Goal: Task Accomplishment & Management: Manage account settings

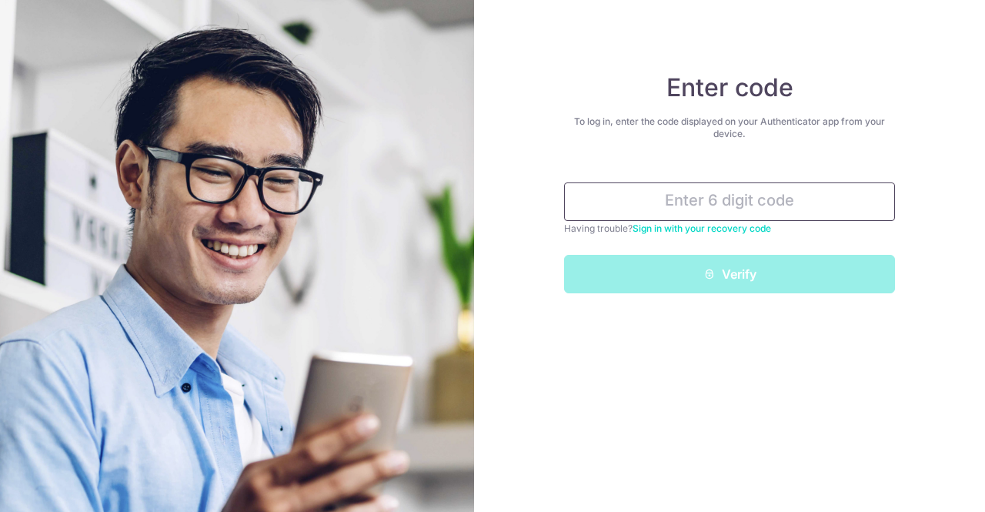
click at [746, 194] on input "text" at bounding box center [729, 201] width 331 height 38
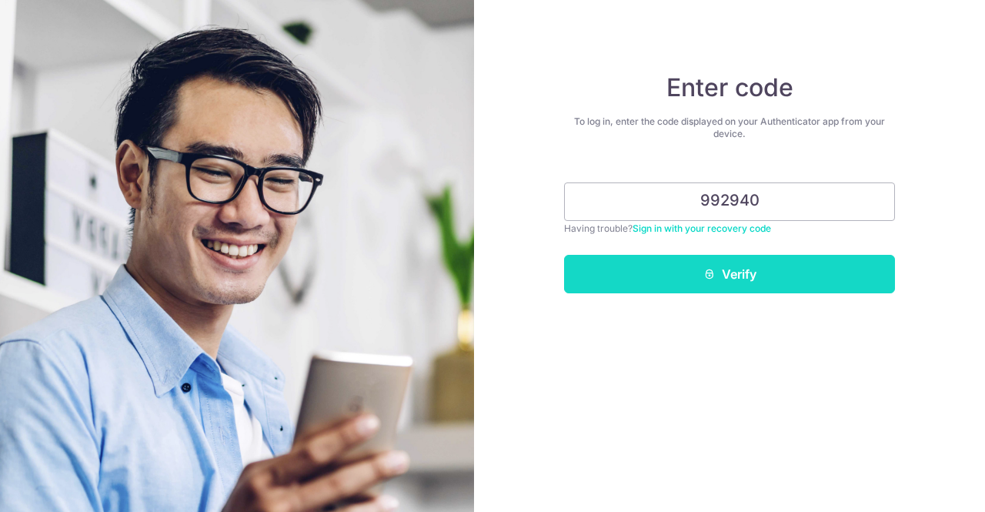
type input "992940"
click at [728, 268] on button "Verify" at bounding box center [729, 274] width 331 height 38
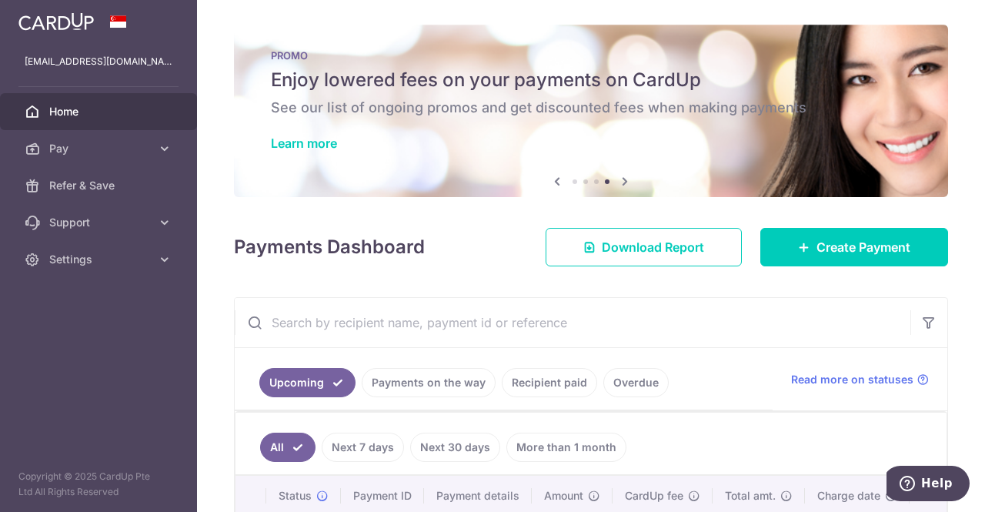
scroll to position [242, 0]
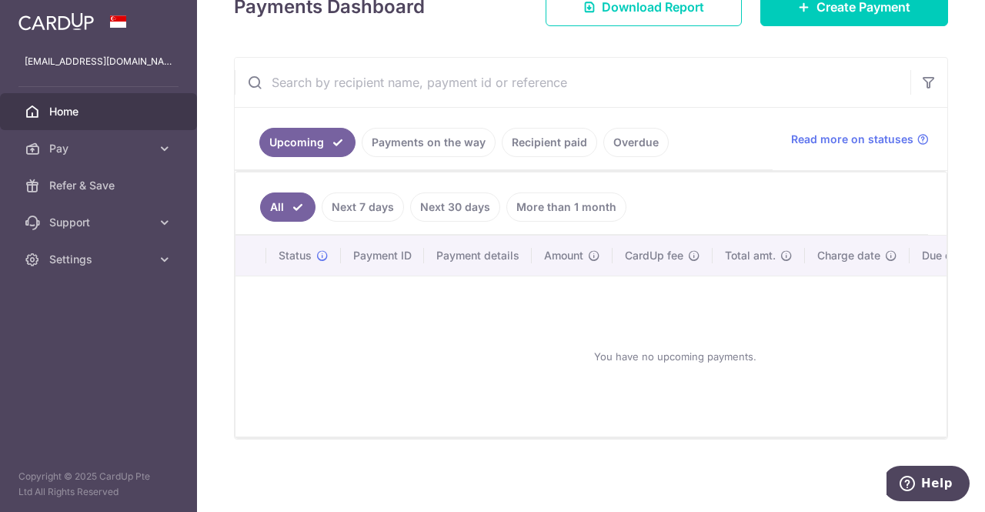
click at [551, 195] on link "More than 1 month" at bounding box center [566, 206] width 120 height 29
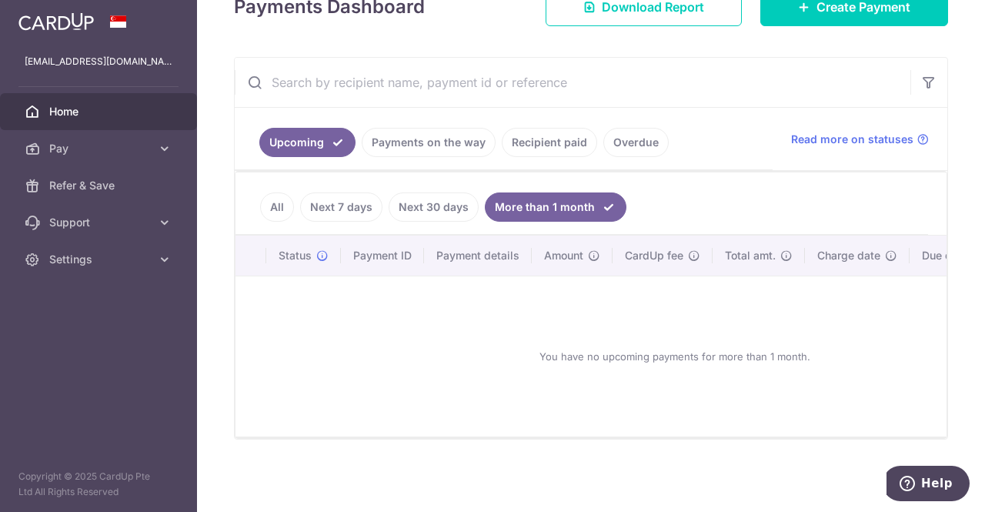
click at [545, 139] on link "Recipient paid" at bounding box center [549, 142] width 95 height 29
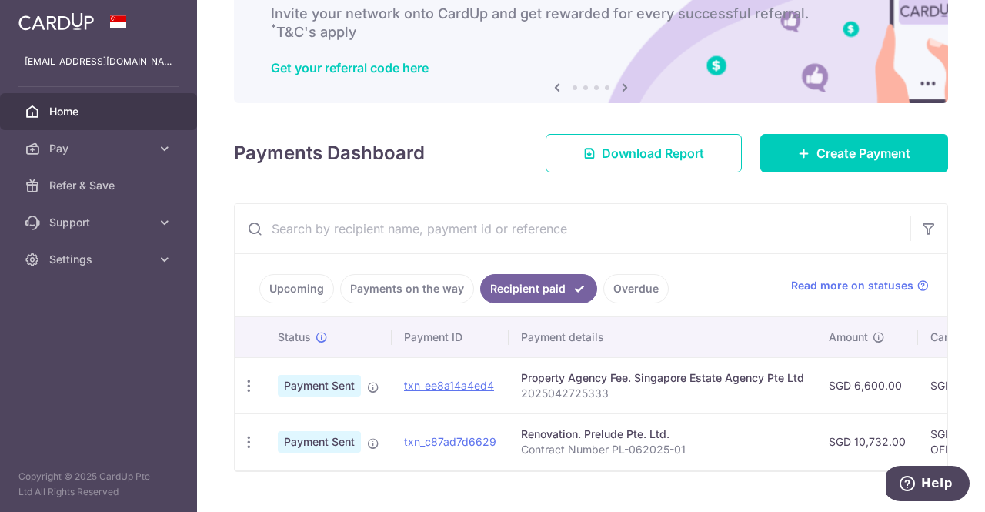
scroll to position [130, 0]
